Goal: Use online tool/utility: Utilize a website feature to perform a specific function

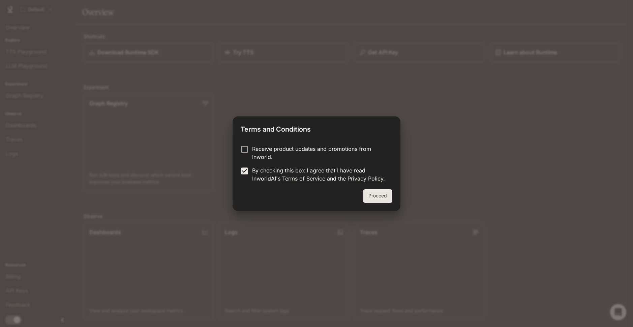
click at [374, 198] on button "Proceed" at bounding box center [377, 195] width 29 height 13
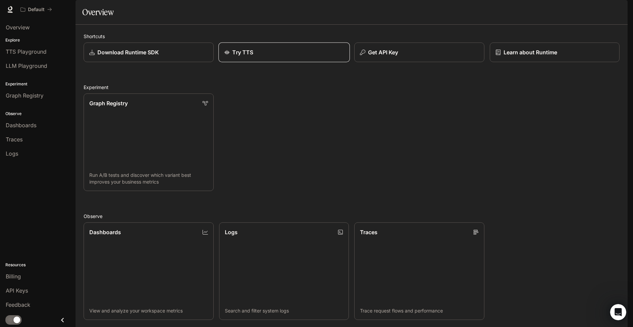
click at [280, 56] on div "Try TTS" at bounding box center [284, 52] width 120 height 8
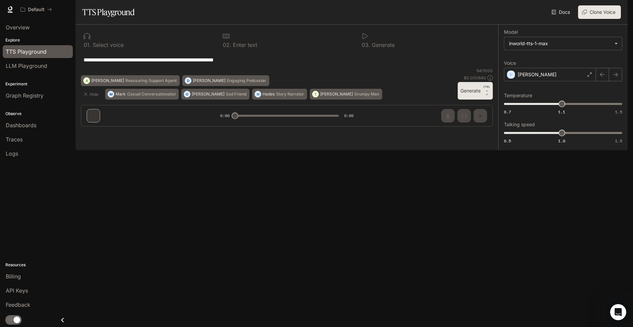
click at [415, 68] on div "**********" at bounding box center [287, 60] width 412 height 16
drag, startPoint x: 94, startPoint y: 76, endPoint x: 101, endPoint y: 77, distance: 6.9
click at [95, 64] on textarea "**********" at bounding box center [287, 60] width 407 height 8
click at [269, 68] on div "**********" at bounding box center [287, 60] width 407 height 16
click at [258, 64] on textarea "**********" at bounding box center [287, 60] width 407 height 8
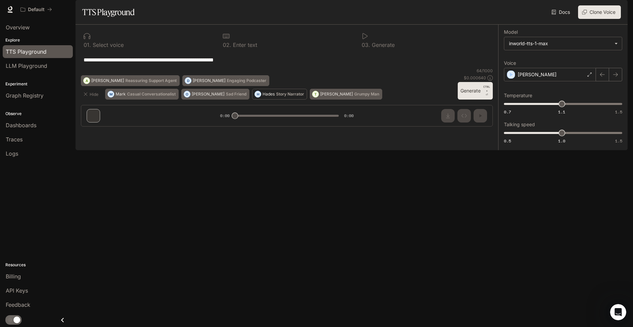
click at [276, 96] on p "Story Narrator" at bounding box center [290, 94] width 28 height 4
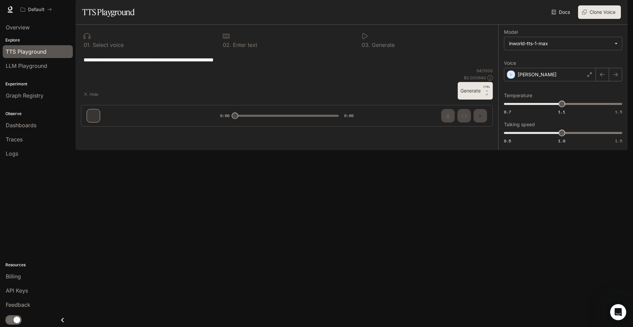
type textarea "**********"
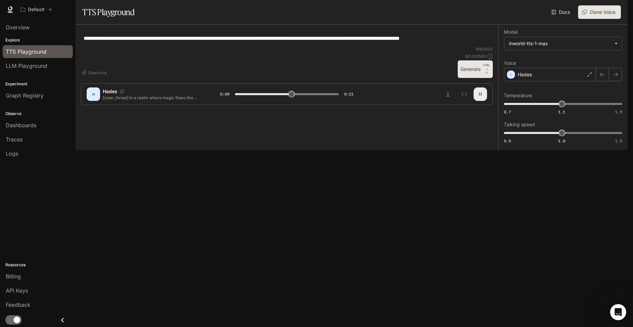
click at [481, 97] on icon "button" at bounding box center [480, 93] width 5 height 5
click at [483, 101] on button "button" at bounding box center [480, 93] width 13 height 13
click at [568, 81] on div "Hades" at bounding box center [550, 74] width 92 height 13
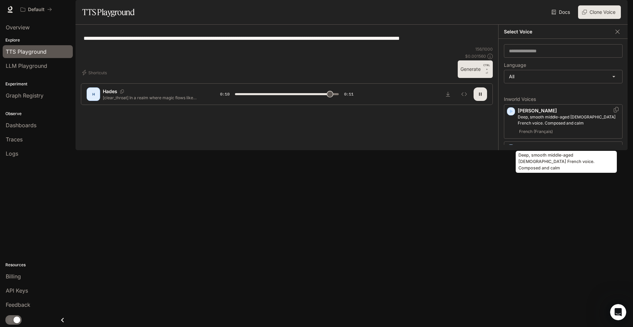
click at [527, 126] on p "Deep, smooth middle-aged [DEMOGRAPHIC_DATA] French voice. Composed and calm" at bounding box center [569, 120] width 102 height 12
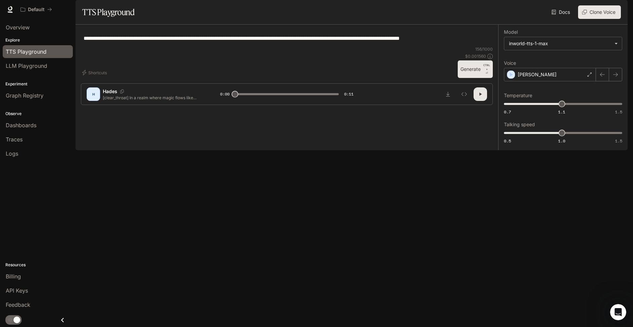
click at [483, 101] on button "button" at bounding box center [480, 93] width 13 height 13
drag, startPoint x: 482, startPoint y: 305, endPoint x: 492, endPoint y: 287, distance: 21.4
click at [482, 97] on icon "button" at bounding box center [480, 93] width 5 height 5
click at [619, 81] on button "button" at bounding box center [615, 74] width 13 height 13
click at [563, 81] on div "[PERSON_NAME]" at bounding box center [550, 74] width 92 height 13
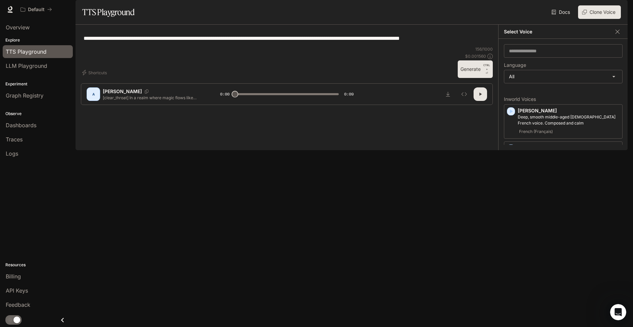
click at [479, 46] on div "**********" at bounding box center [287, 38] width 412 height 16
click at [617, 39] on div "Select Voice" at bounding box center [563, 32] width 129 height 14
click at [616, 35] on icon "button" at bounding box center [617, 31] width 7 height 7
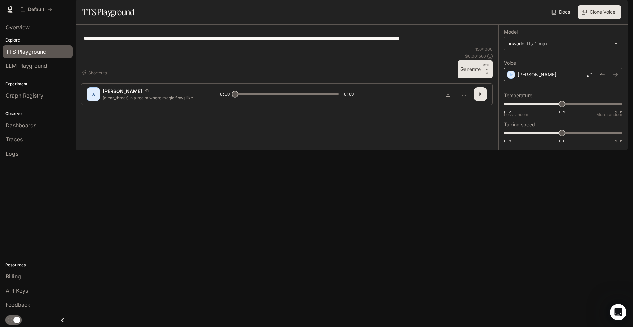
click at [543, 81] on div "[PERSON_NAME]" at bounding box center [550, 74] width 92 height 13
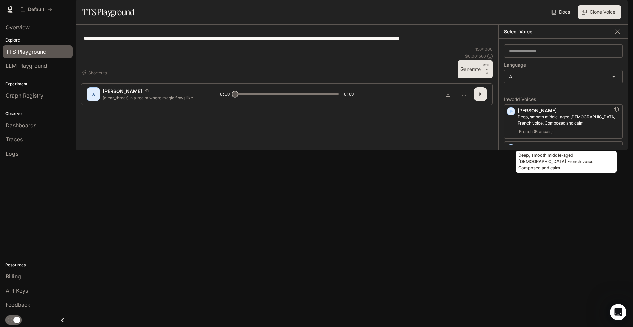
click at [540, 126] on p "Deep, smooth middle-aged [DEMOGRAPHIC_DATA] French voice. Composed and calm" at bounding box center [569, 120] width 102 height 12
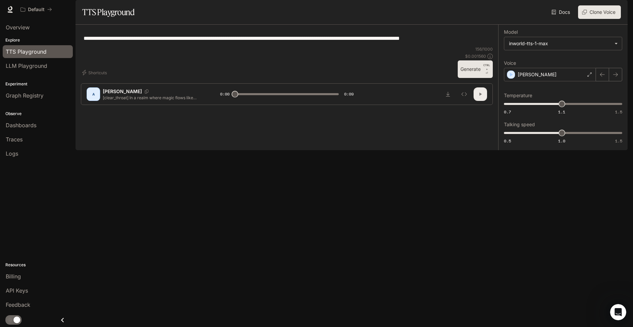
click at [483, 97] on icon "button" at bounding box center [480, 93] width 5 height 5
click at [534, 81] on div "[PERSON_NAME]" at bounding box center [550, 74] width 92 height 13
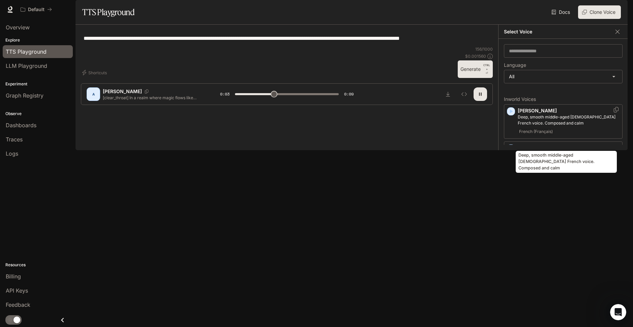
click at [533, 126] on p "Deep, smooth middle-aged [DEMOGRAPHIC_DATA] French voice. Composed and calm" at bounding box center [569, 120] width 102 height 12
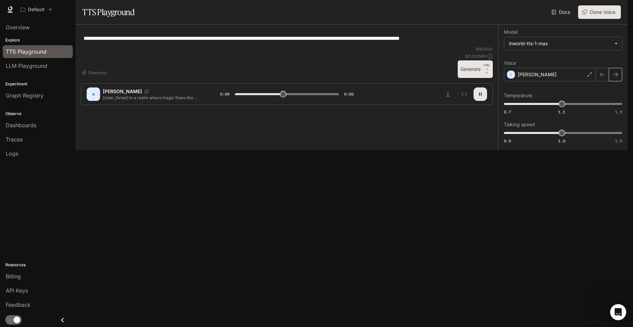
click at [617, 77] on icon "button" at bounding box center [615, 74] width 5 height 5
click at [540, 81] on div "[PERSON_NAME]" at bounding box center [550, 74] width 92 height 13
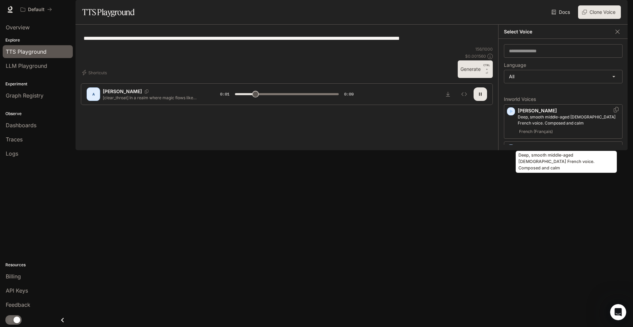
click at [541, 126] on p "Deep, smooth middle-aged [DEMOGRAPHIC_DATA] French voice. Composed and calm" at bounding box center [569, 120] width 102 height 12
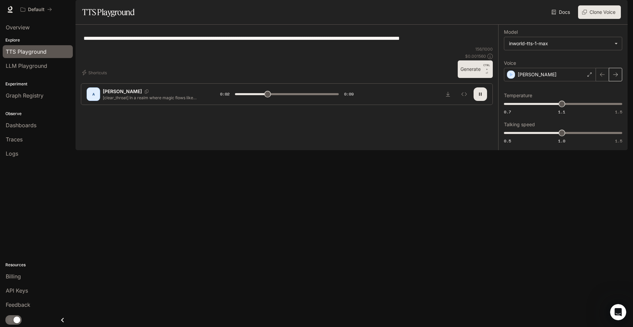
click at [618, 77] on icon "button" at bounding box center [615, 74] width 5 height 5
click at [555, 81] on div "[PERSON_NAME]" at bounding box center [550, 74] width 92 height 13
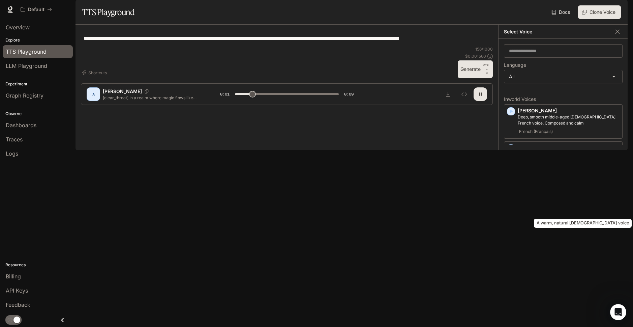
click at [547, 194] on p "A warm, natural [DEMOGRAPHIC_DATA] voice" at bounding box center [569, 191] width 102 height 6
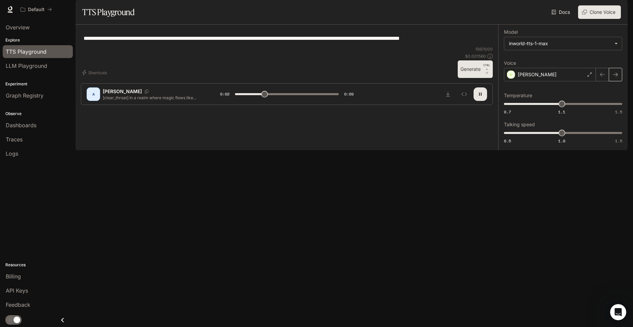
click at [618, 81] on button "button" at bounding box center [615, 74] width 13 height 13
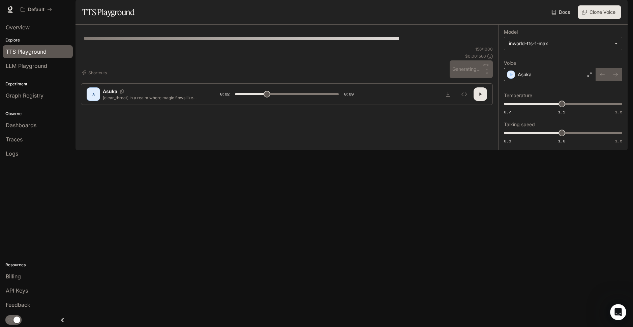
click at [539, 81] on div "Asuka" at bounding box center [550, 74] width 92 height 13
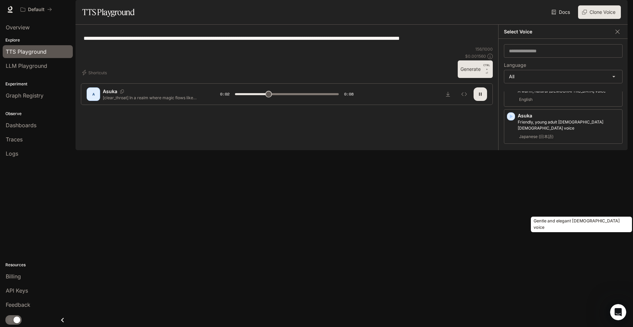
scroll to position [101, 0]
click at [537, 198] on p "Gentle and elegant [DEMOGRAPHIC_DATA] voice" at bounding box center [569, 195] width 102 height 6
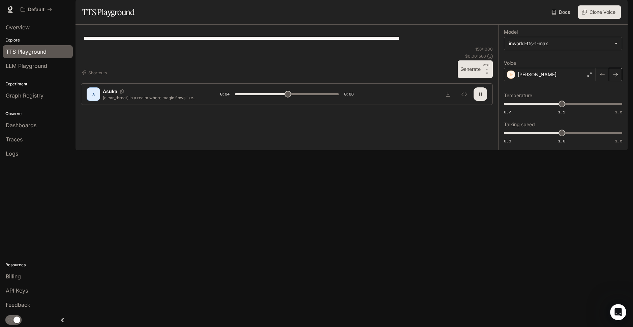
click at [620, 81] on button "button" at bounding box center [615, 74] width 13 height 13
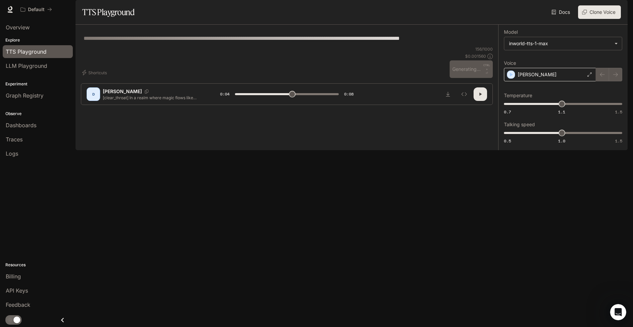
click at [548, 81] on div "[PERSON_NAME]" at bounding box center [550, 74] width 92 height 13
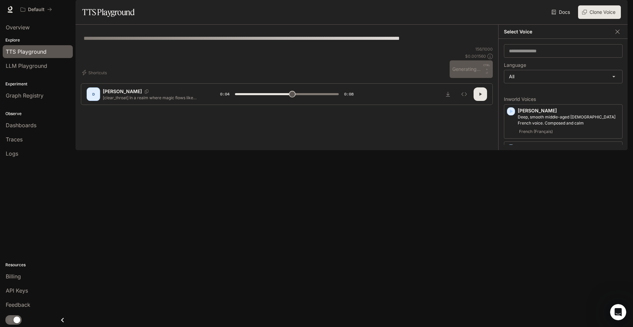
drag, startPoint x: 442, startPoint y: 114, endPoint x: 445, endPoint y: 113, distance: 3.8
click at [442, 46] on div "**********" at bounding box center [287, 38] width 412 height 16
click at [616, 39] on div "Select Voice" at bounding box center [563, 32] width 129 height 14
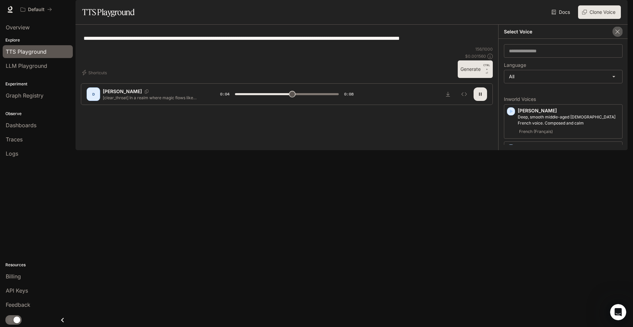
click at [617, 35] on icon "button" at bounding box center [617, 31] width 7 height 7
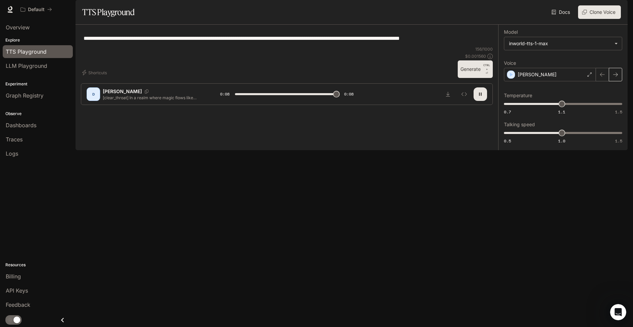
click at [615, 81] on button "button" at bounding box center [615, 74] width 13 height 13
click at [617, 77] on icon "button" at bounding box center [615, 74] width 5 height 5
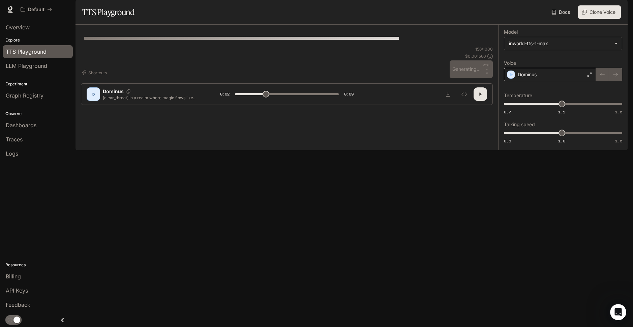
click at [556, 81] on div "Dominus" at bounding box center [550, 74] width 92 height 13
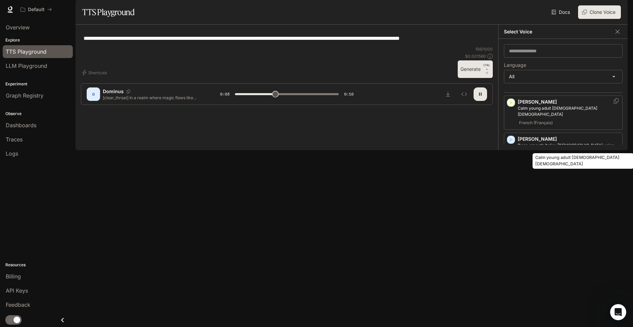
scroll to position [405, 0]
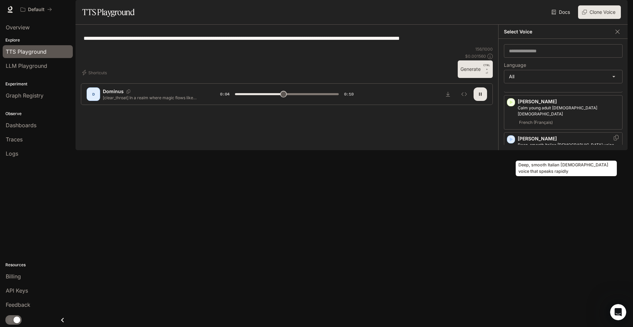
click at [564, 152] on p "Deep, smooth Italian [DEMOGRAPHIC_DATA] voice that speaks rapidly" at bounding box center [569, 148] width 102 height 12
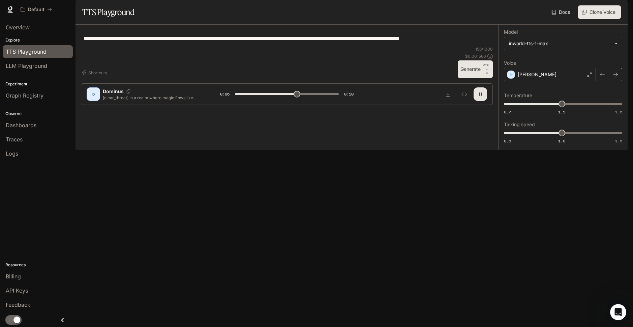
click at [615, 77] on icon "button" at bounding box center [615, 74] width 5 height 5
click at [542, 81] on div "Hades" at bounding box center [550, 74] width 92 height 13
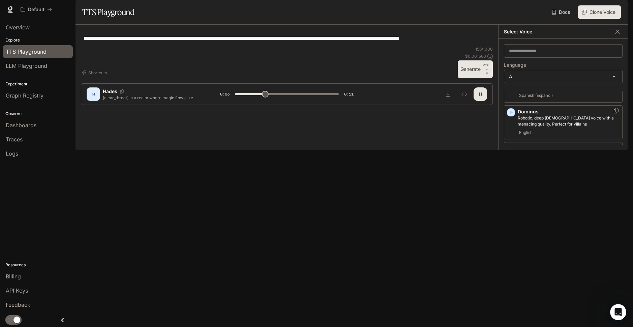
scroll to position [303, 0]
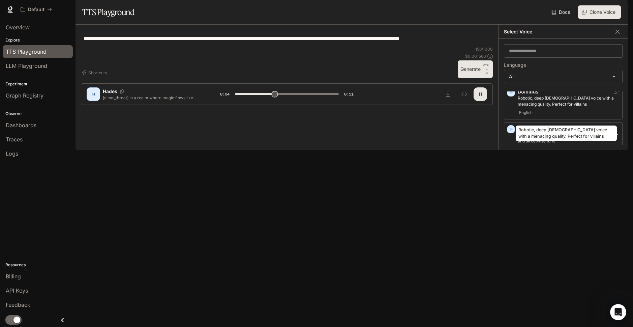
click at [546, 107] on p "Robotic, deep [DEMOGRAPHIC_DATA] voice with a menacing quality. Perfect for vil…" at bounding box center [569, 101] width 102 height 12
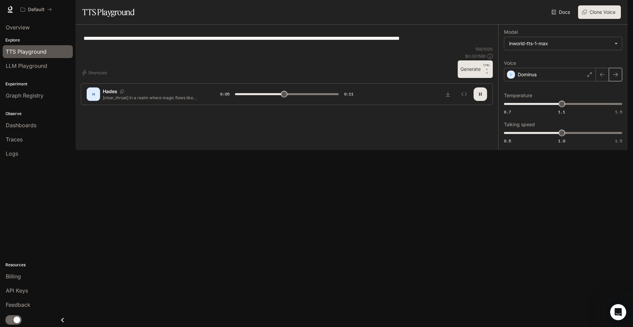
click at [623, 90] on div "**********" at bounding box center [562, 87] width 129 height 125
click at [619, 81] on button "button" at bounding box center [615, 74] width 13 height 13
type input "***"
